Goal: Information Seeking & Learning: Learn about a topic

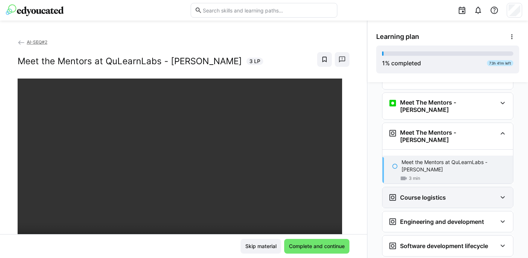
scroll to position [59, 0]
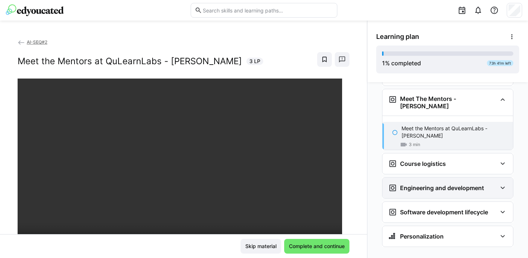
click at [499, 183] on eds-icon at bounding box center [502, 187] width 9 height 9
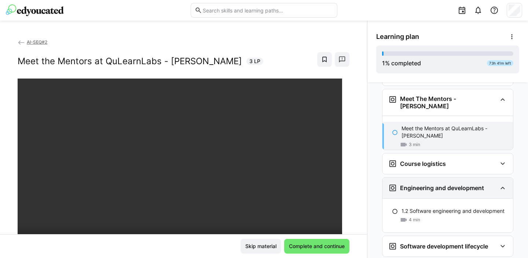
click at [499, 183] on eds-icon at bounding box center [502, 187] width 9 height 9
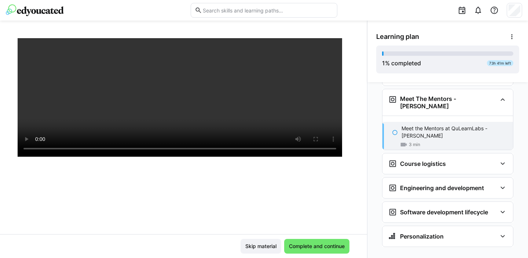
scroll to position [125, 0]
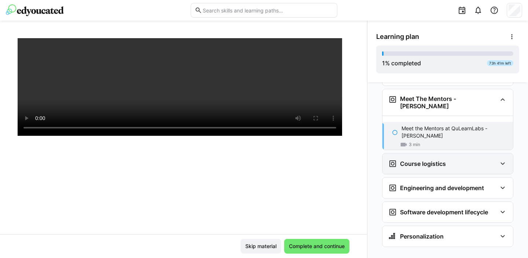
click at [430, 160] on h3 "Course logistics" at bounding box center [423, 163] width 46 height 7
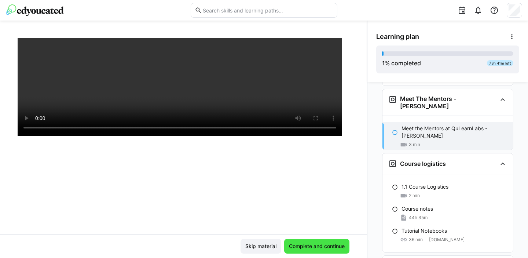
click at [321, 243] on span "Complete and continue" at bounding box center [317, 245] width 58 height 7
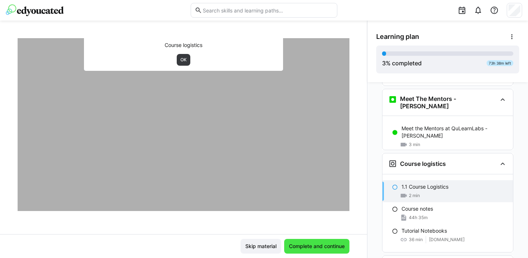
scroll to position [118, 0]
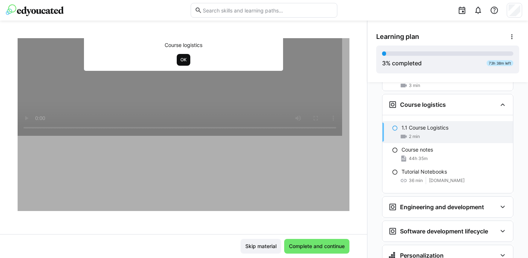
click at [180, 60] on span "OK" at bounding box center [184, 60] width 8 height 6
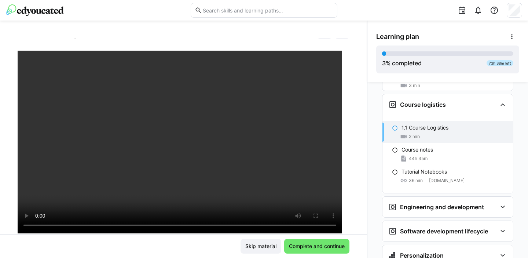
scroll to position [36, 0]
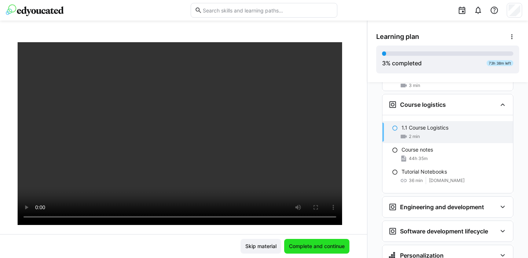
click at [295, 245] on span "Complete and continue" at bounding box center [317, 245] width 58 height 7
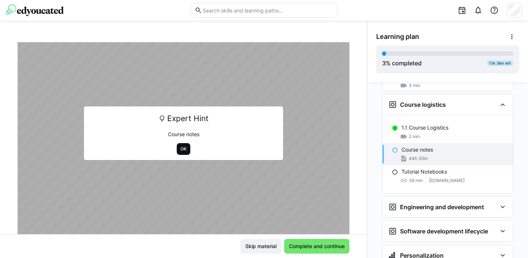
click at [183, 148] on span "OK" at bounding box center [184, 149] width 8 height 6
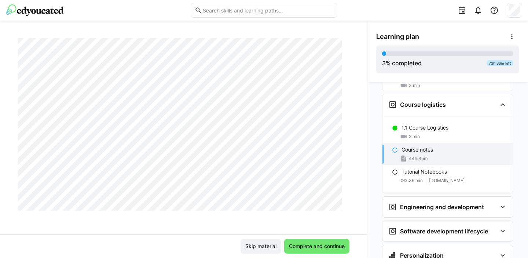
scroll to position [137, 0]
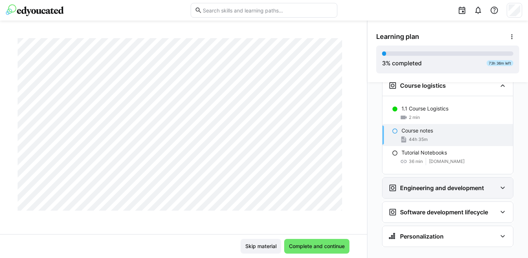
click at [502, 183] on eds-icon at bounding box center [502, 187] width 9 height 9
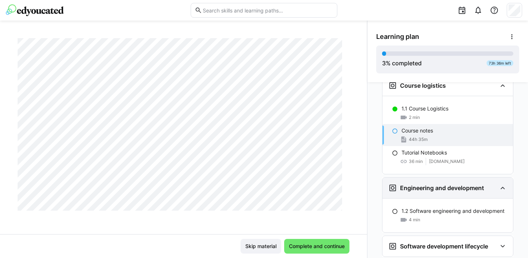
click at [498, 183] on eds-icon at bounding box center [502, 187] width 9 height 9
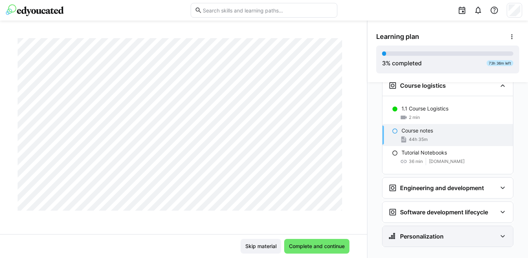
click at [494, 226] on div "Personalization" at bounding box center [447, 236] width 131 height 21
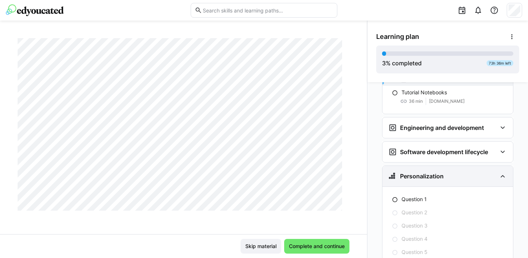
scroll to position [229, 0]
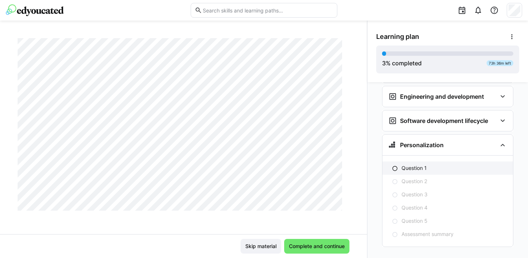
click at [411, 164] on p "Question 1" at bounding box center [413, 167] width 25 height 7
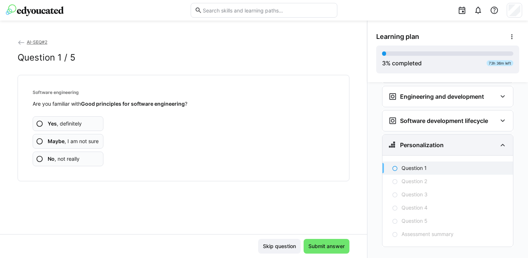
click at [475, 140] on div "Personalization" at bounding box center [442, 144] width 109 height 9
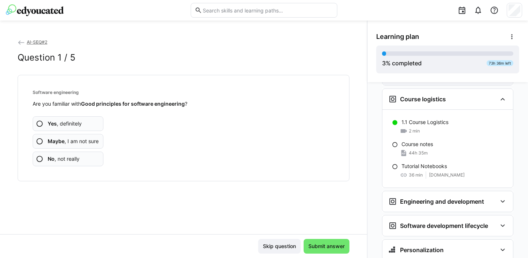
scroll to position [137, 0]
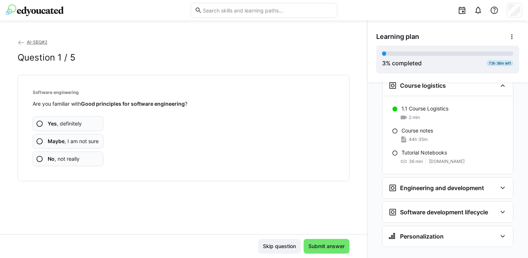
click at [521, 8] on div at bounding box center [514, 10] width 15 height 15
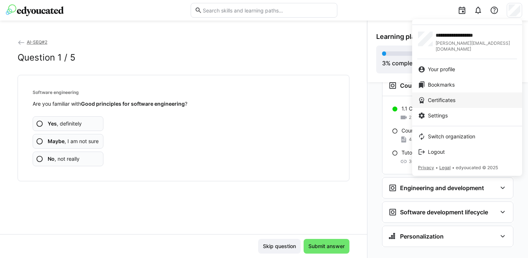
click at [437, 96] on span "Certificates" at bounding box center [441, 99] width 27 height 7
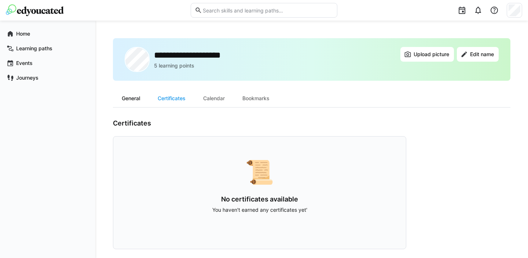
click at [130, 98] on div "General" at bounding box center [131, 98] width 36 height 18
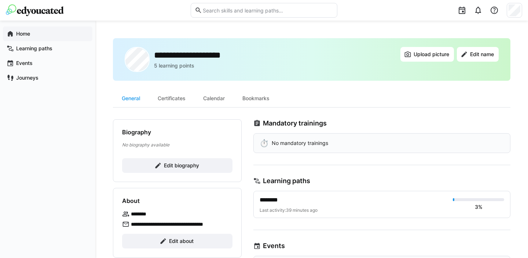
click at [33, 34] on span "Home" at bounding box center [52, 33] width 74 height 7
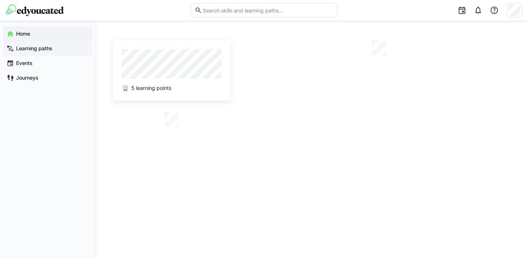
click at [0, 0] on app-navigation-label "Learning paths" at bounding box center [0, 0] width 0 height 0
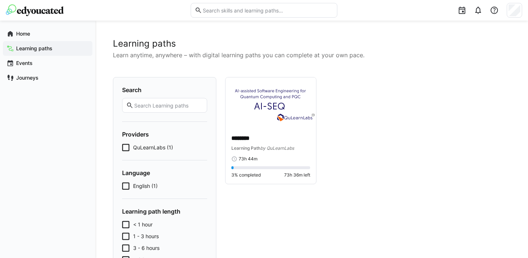
click at [153, 146] on span "QuLearnLabs (1)" at bounding box center [153, 147] width 40 height 7
click at [266, 147] on span "by QuLearnLabs" at bounding box center [277, 147] width 34 height 5
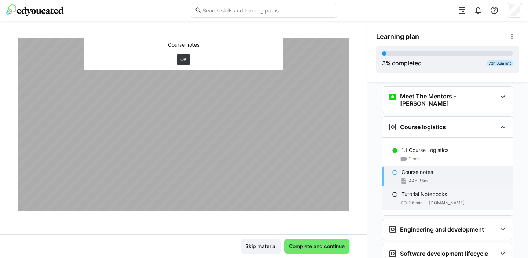
scroll to position [1027, 0]
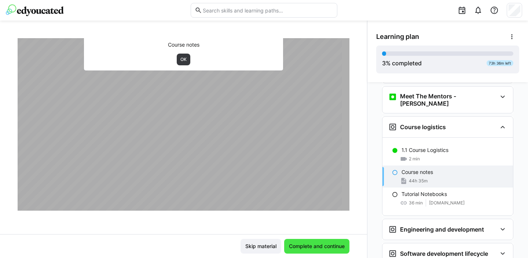
click at [319, 247] on span "Complete and continue" at bounding box center [317, 245] width 58 height 7
click at [304, 242] on span "Complete and continue" at bounding box center [317, 245] width 58 height 7
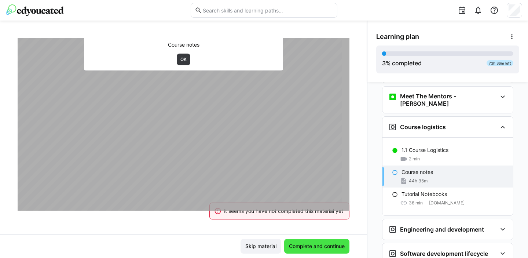
scroll to position [3772, 0]
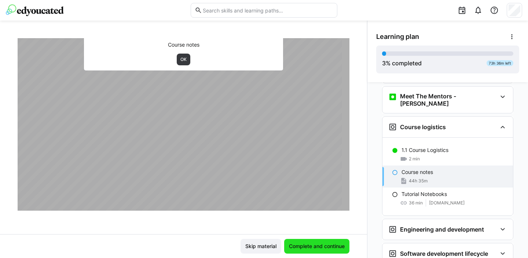
click at [319, 246] on span "Complete and continue" at bounding box center [317, 245] width 58 height 7
click at [323, 243] on span "Complete and continue" at bounding box center [317, 245] width 58 height 7
click at [310, 244] on span "Complete and continue" at bounding box center [317, 245] width 58 height 7
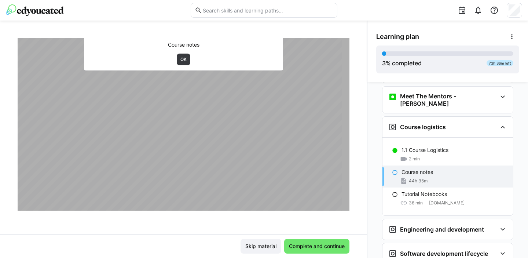
scroll to position [13706, 0]
click at [299, 252] on span "Complete and continue" at bounding box center [316, 246] width 65 height 15
click at [308, 243] on span "Complete and continue" at bounding box center [317, 245] width 58 height 7
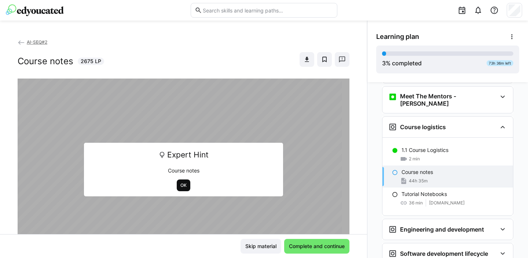
click at [180, 185] on span "OK" at bounding box center [184, 185] width 8 height 6
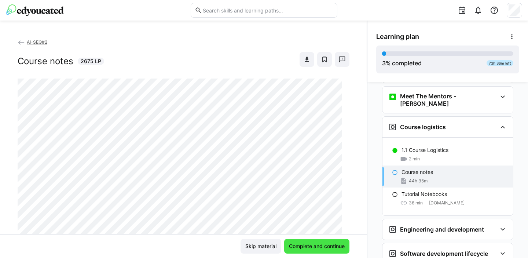
click at [317, 246] on span "Complete and continue" at bounding box center [317, 245] width 58 height 7
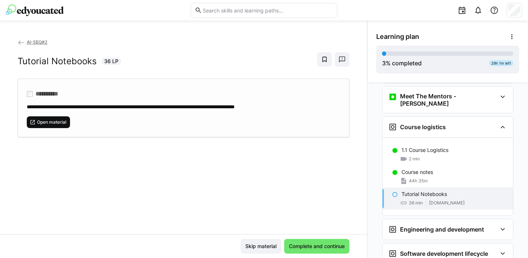
click at [53, 120] on span "Open material" at bounding box center [51, 122] width 31 height 6
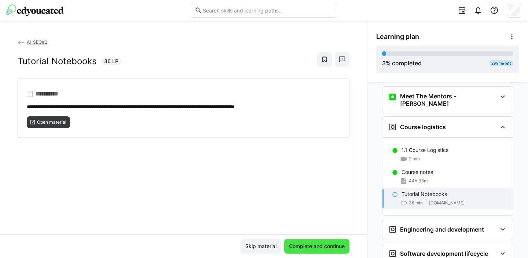
click at [312, 245] on span "Complete and continue" at bounding box center [317, 245] width 58 height 7
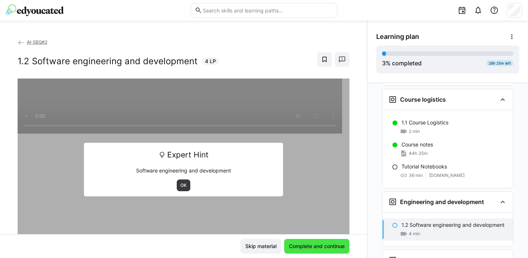
scroll to position [103, 0]
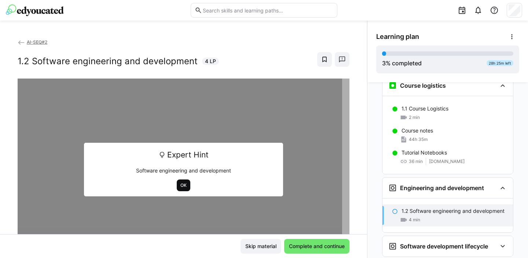
click at [180, 186] on span "OK" at bounding box center [184, 185] width 8 height 6
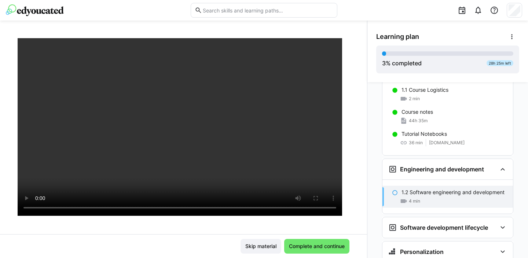
scroll to position [137, 0]
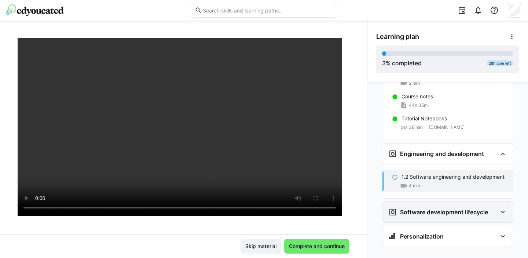
click at [501, 205] on div "Software development lifecycle" at bounding box center [447, 212] width 131 height 21
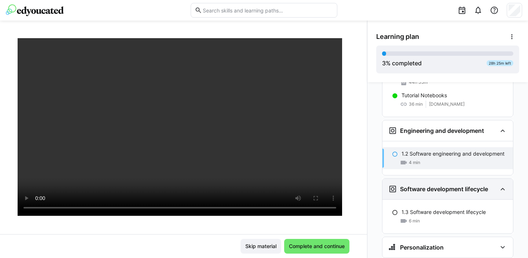
scroll to position [172, 0]
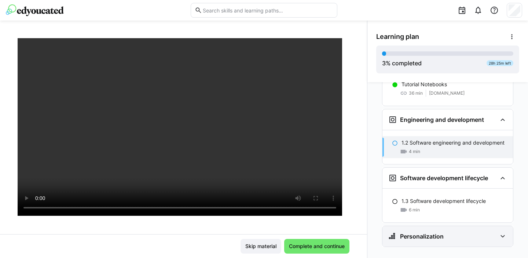
click at [500, 232] on eds-icon at bounding box center [502, 236] width 9 height 9
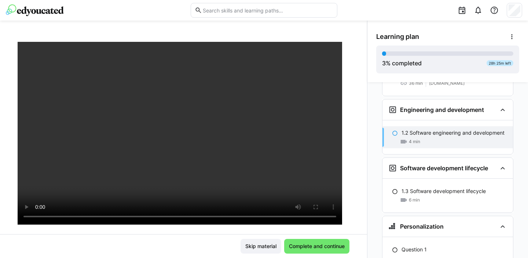
scroll to position [0, 0]
